Goal: Information Seeking & Learning: Learn about a topic

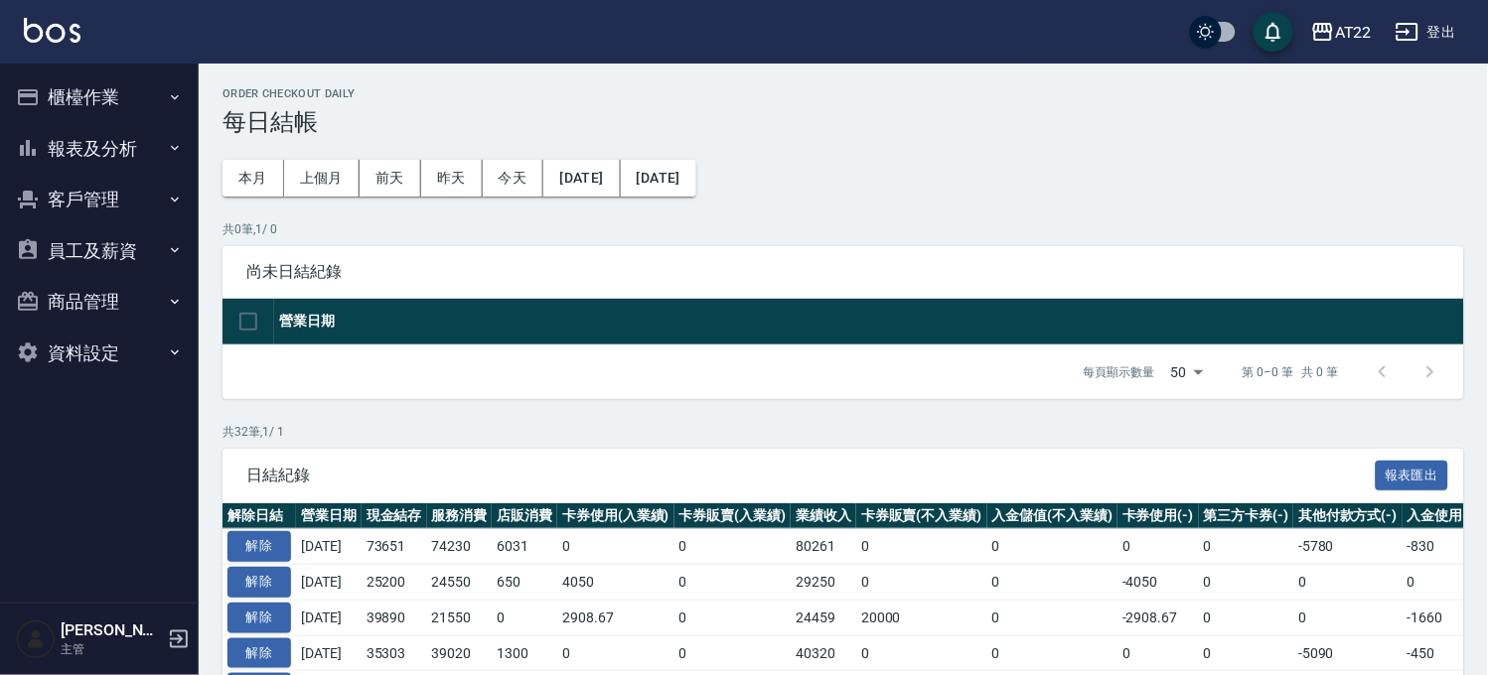
drag, startPoint x: 134, startPoint y: 187, endPoint x: 133, endPoint y: 221, distance: 34.8
click at [133, 190] on button "客戶管理" at bounding box center [99, 200] width 183 height 52
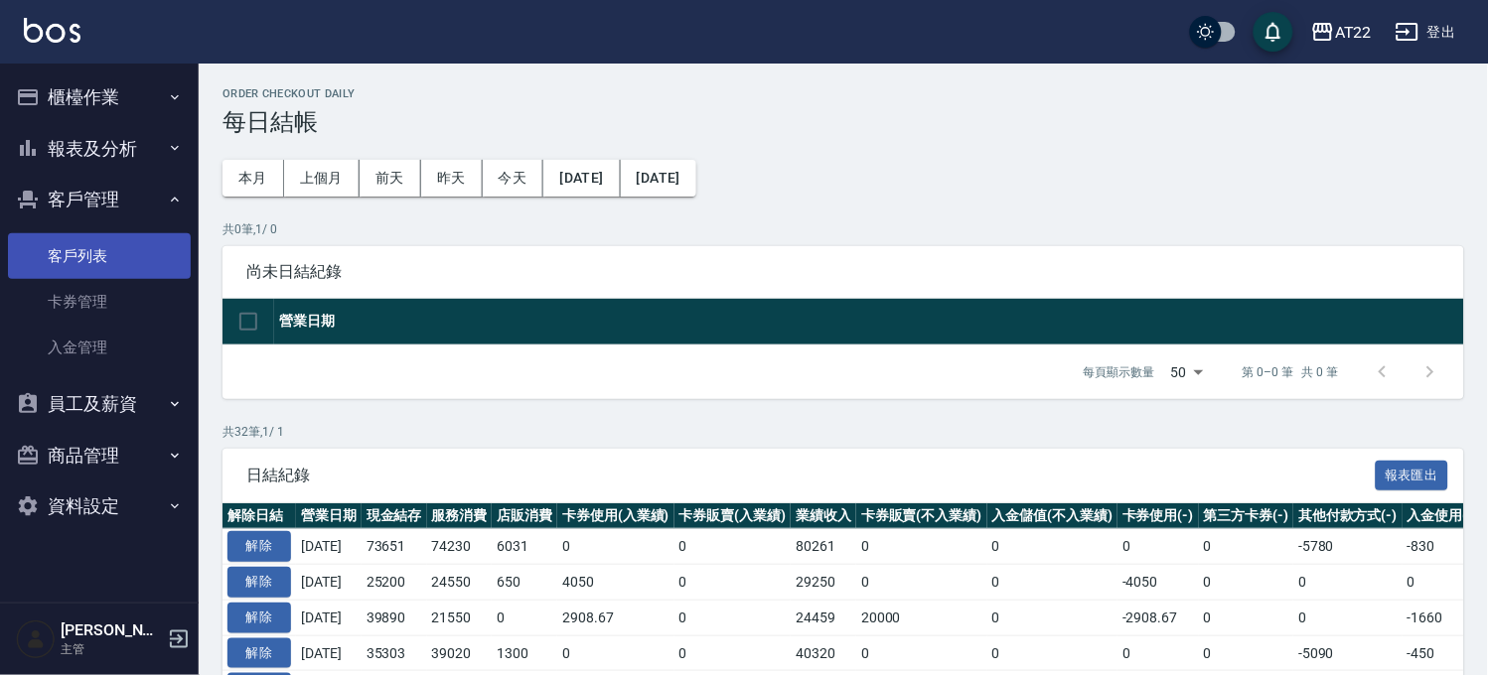
drag, startPoint x: 151, startPoint y: 255, endPoint x: 161, endPoint y: 248, distance: 12.1
click at [151, 255] on link "客戶列表" at bounding box center [99, 256] width 183 height 46
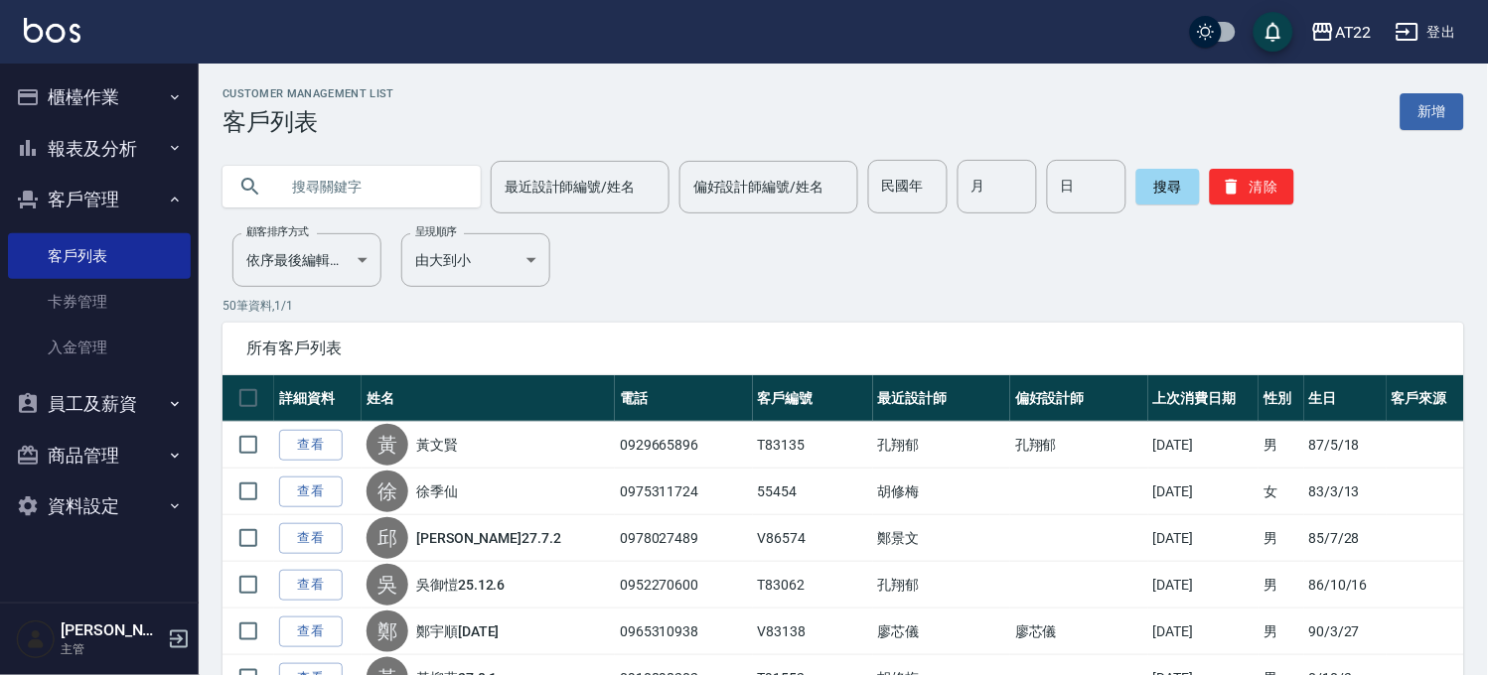
paste input "0922228642"
type input "0922228642"
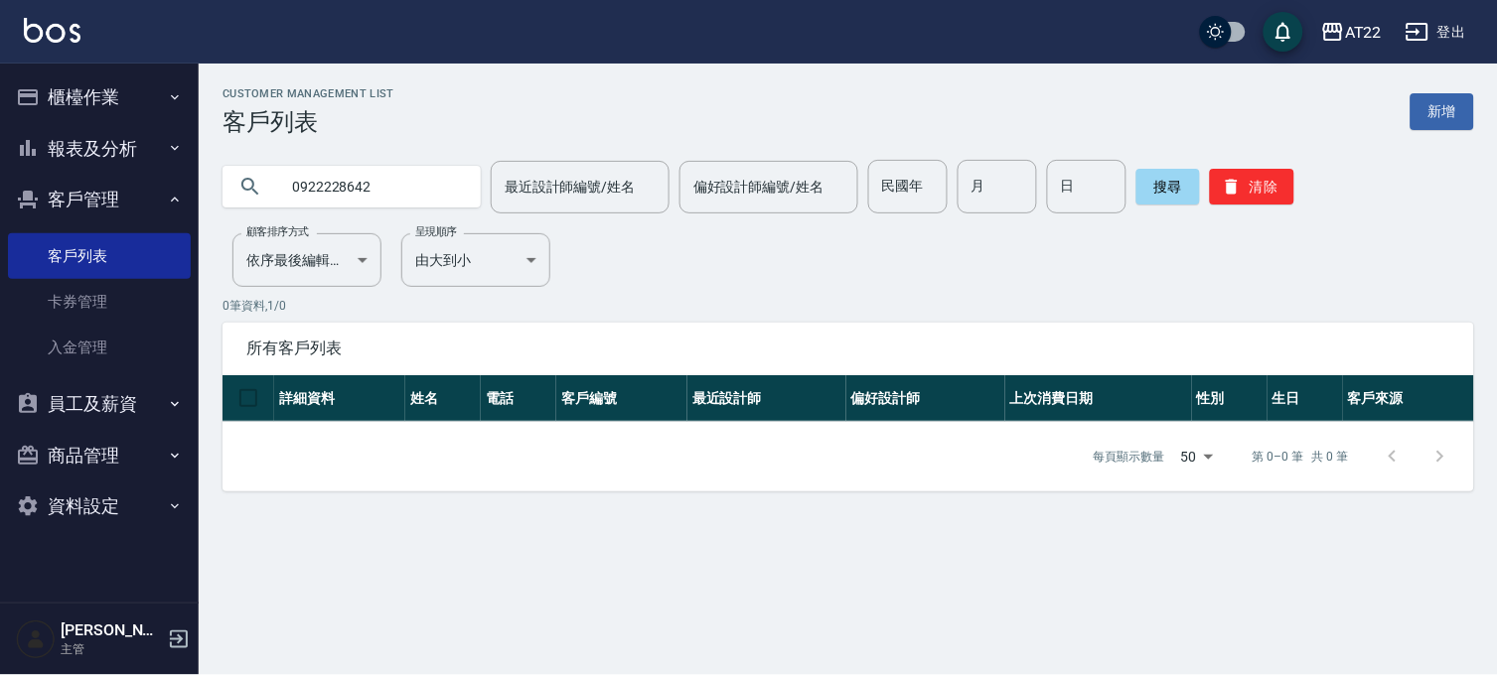
click at [106, 390] on button "員工及薪資" at bounding box center [99, 404] width 183 height 52
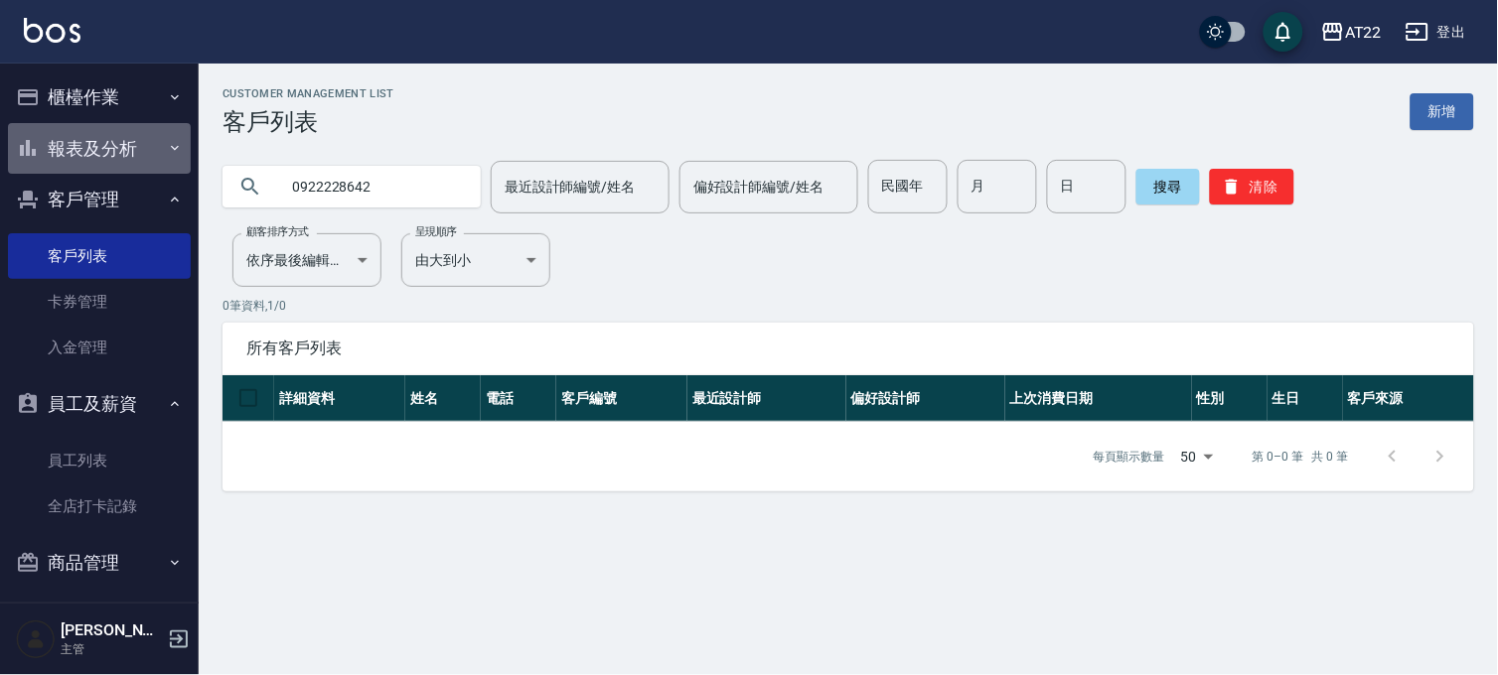
click at [133, 137] on button "報表及分析" at bounding box center [99, 149] width 183 height 52
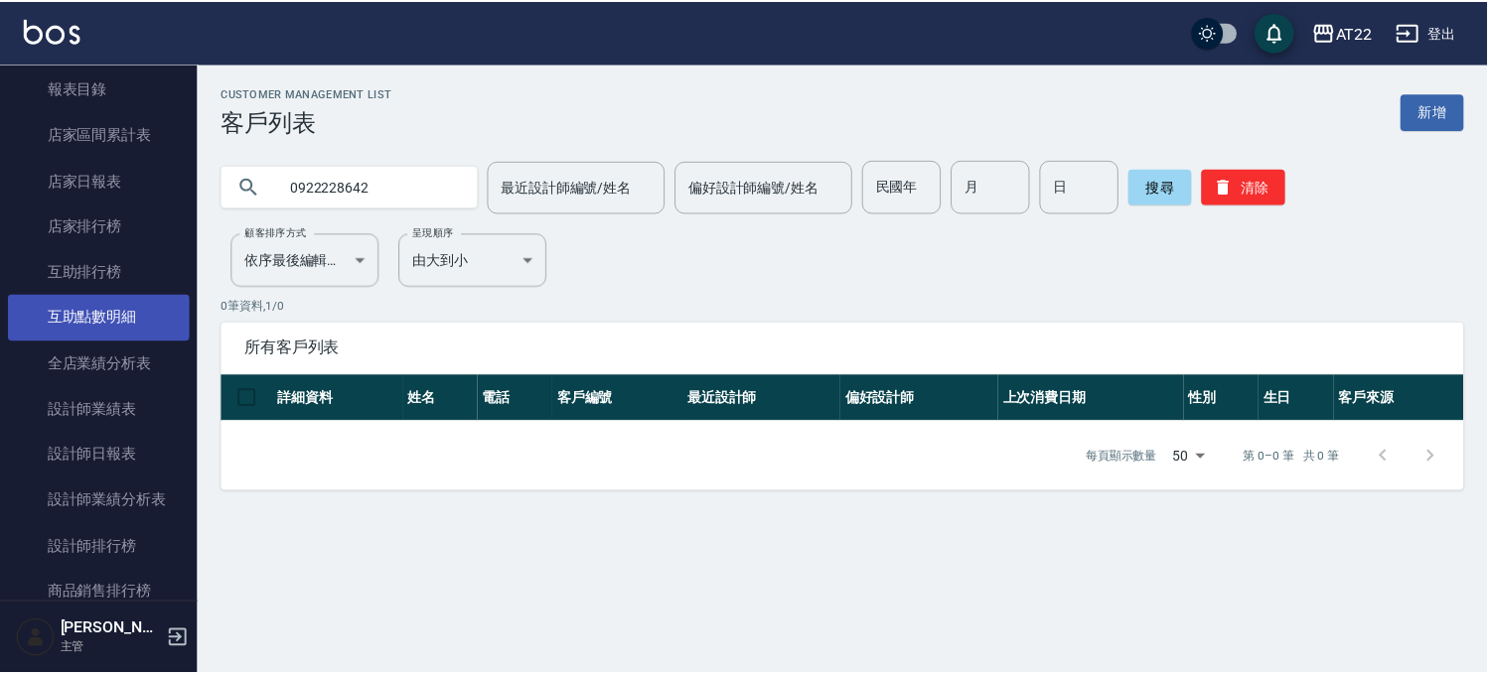
scroll to position [220, 0]
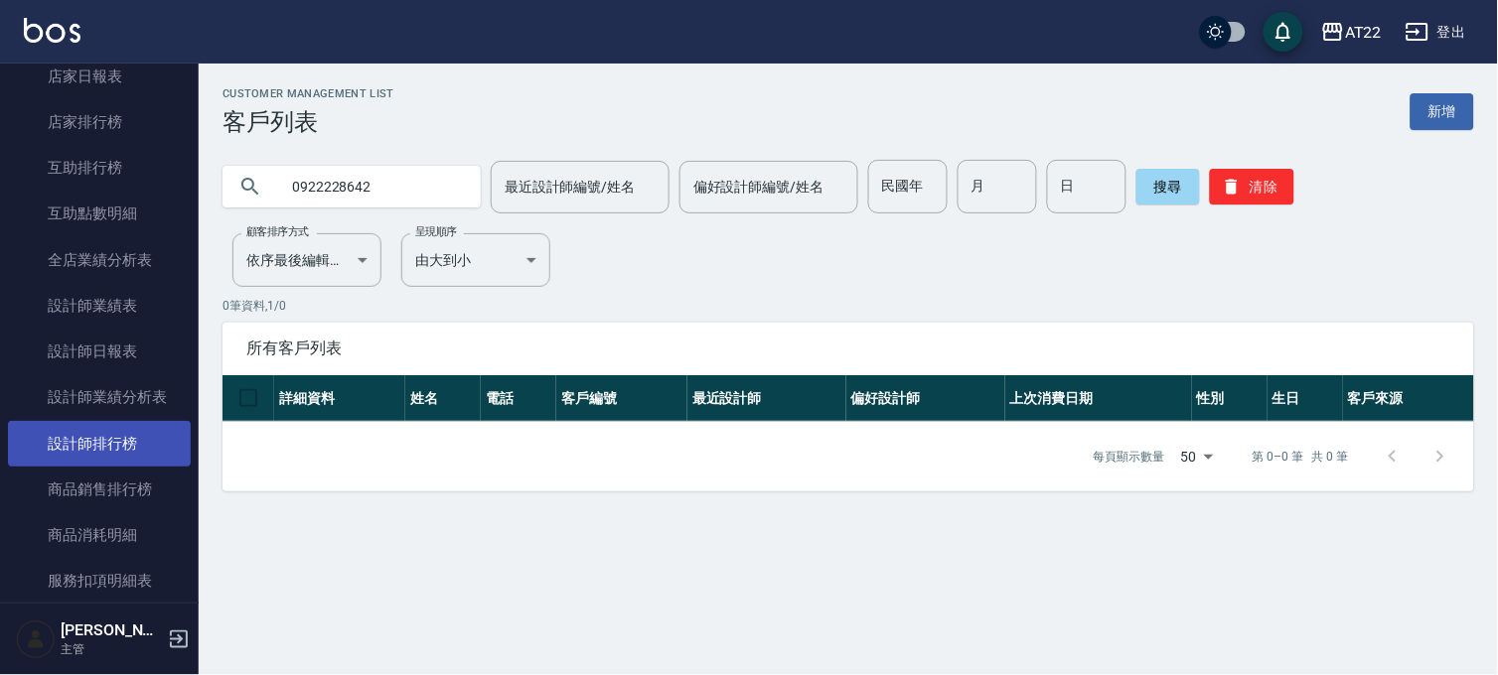
click at [146, 447] on link "設計師排行榜" at bounding box center [99, 444] width 183 height 46
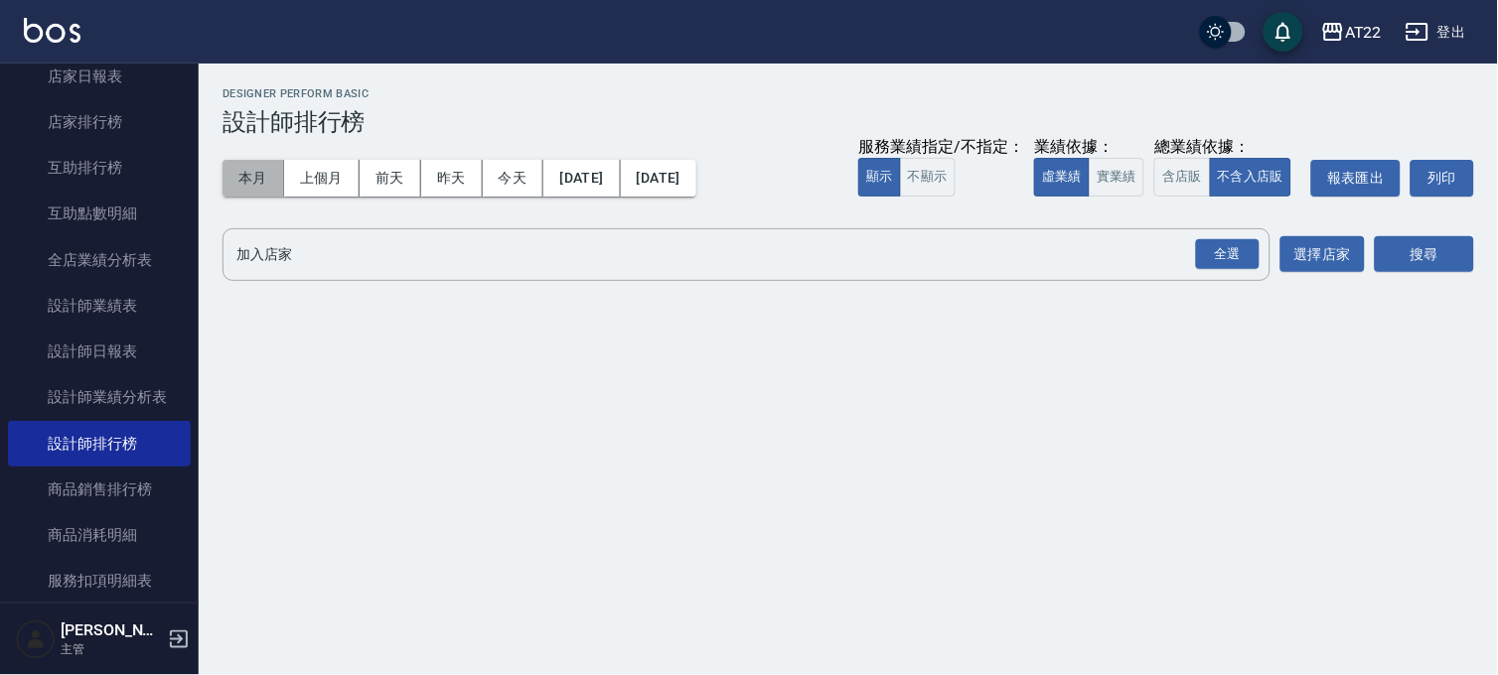
click at [270, 184] on button "本月" at bounding box center [253, 178] width 62 height 37
click at [1223, 255] on div "全選" at bounding box center [1228, 254] width 64 height 31
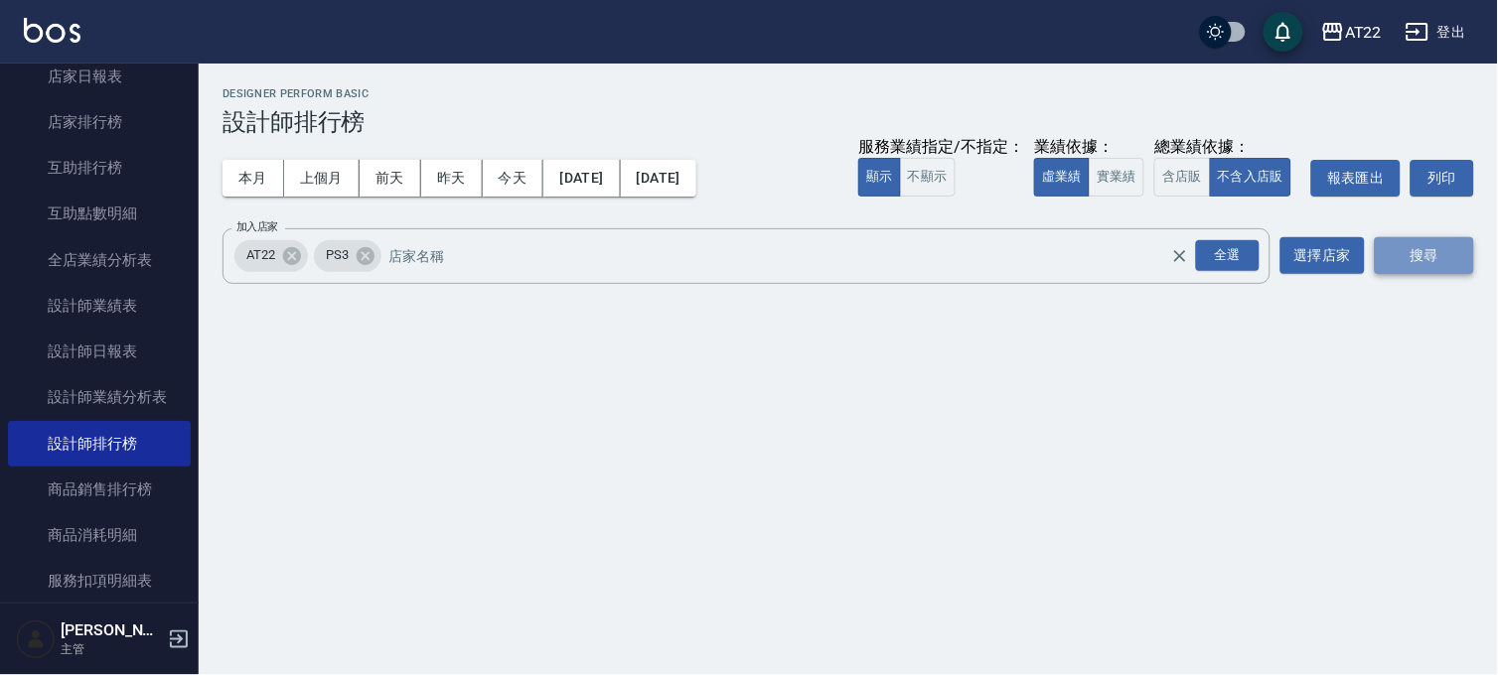
click at [1425, 260] on button "搜尋" at bounding box center [1424, 255] width 99 height 37
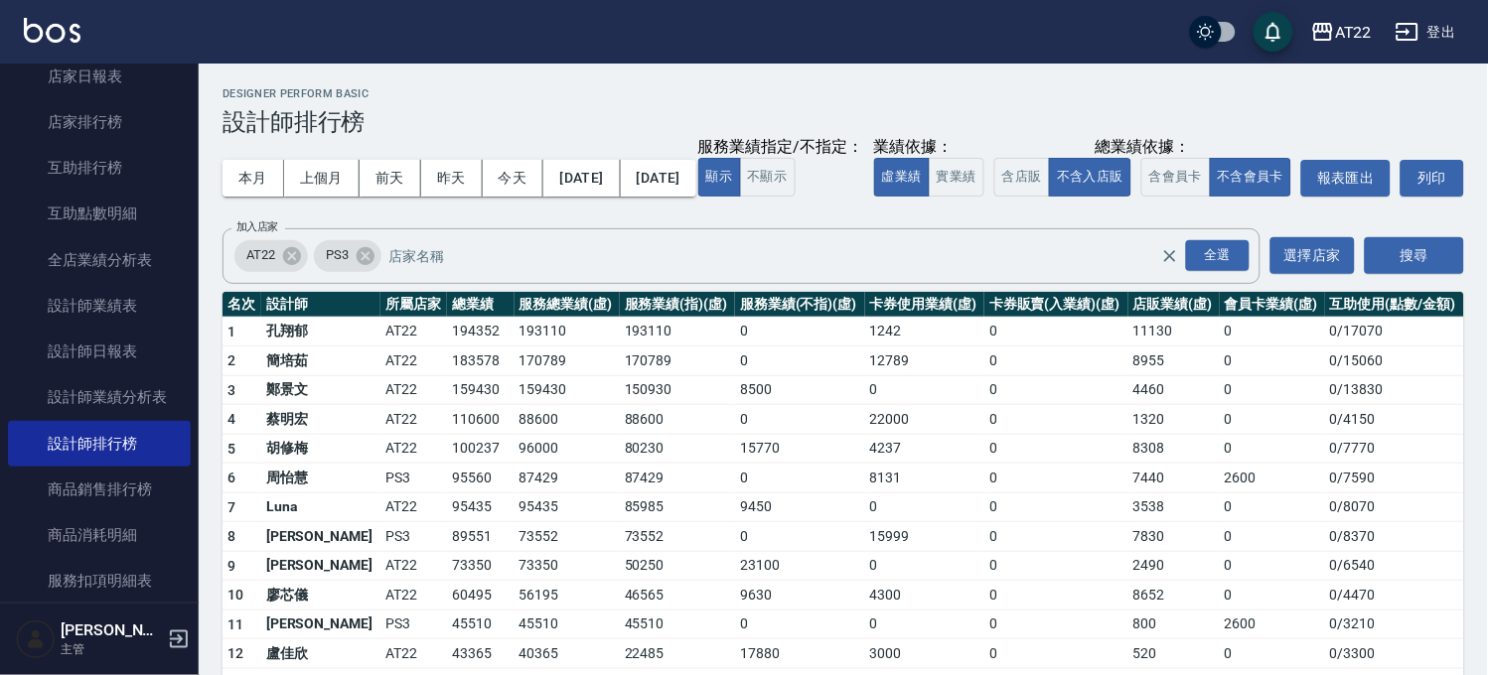
click at [698, 197] on div "服務業績指定/不指定： 顯示 不顯示 業績依據： 虛業績 實業績 總業績依據： 含店販 不含入店販 含會員卡 不含會員卡 報表匯出 列印" at bounding box center [1081, 178] width 766 height 37
click at [994, 197] on button "含店販" at bounding box center [1022, 177] width 56 height 39
click at [1049, 197] on button "不含入店販" at bounding box center [1090, 177] width 82 height 39
click at [994, 197] on button "含店販" at bounding box center [1022, 177] width 56 height 39
click at [1049, 197] on button "不含入店販" at bounding box center [1090, 177] width 82 height 39
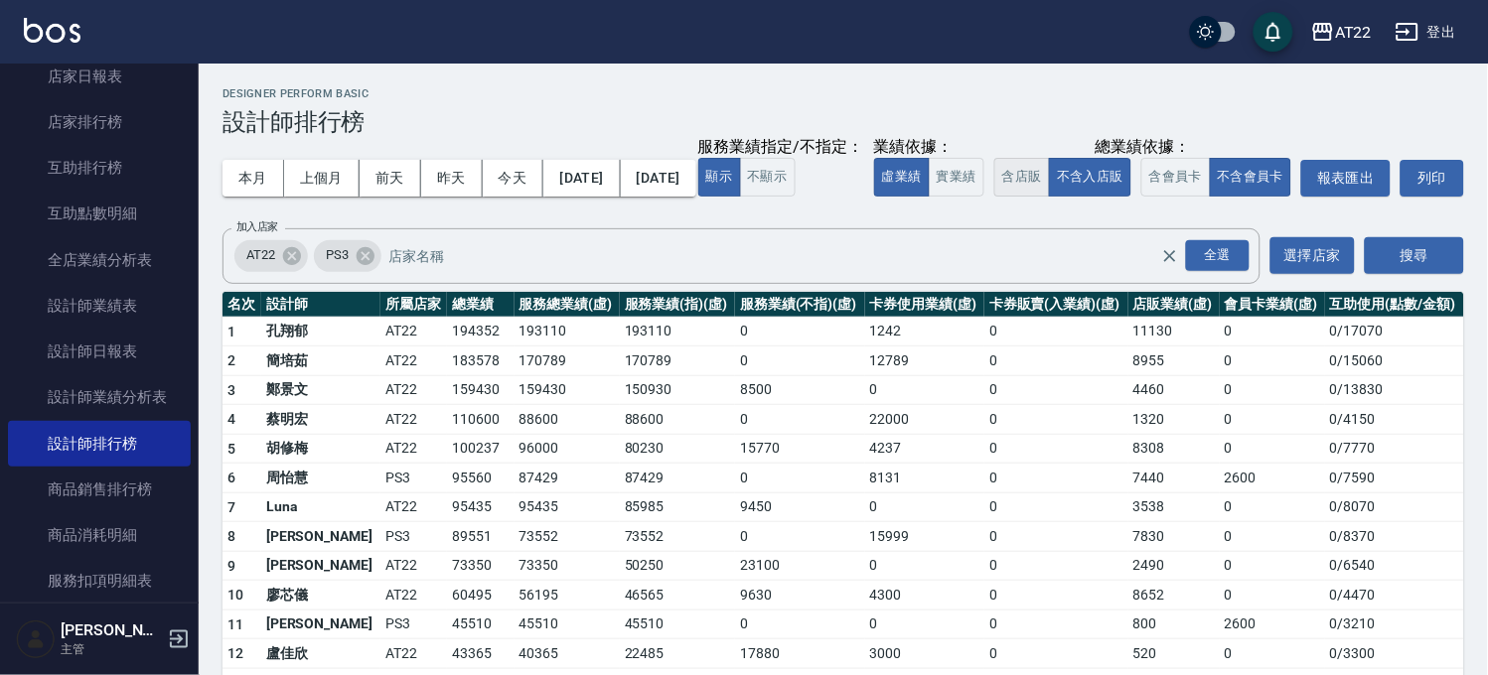
click at [994, 197] on button "含店販" at bounding box center [1022, 177] width 56 height 39
